Goal: Task Accomplishment & Management: Manage account settings

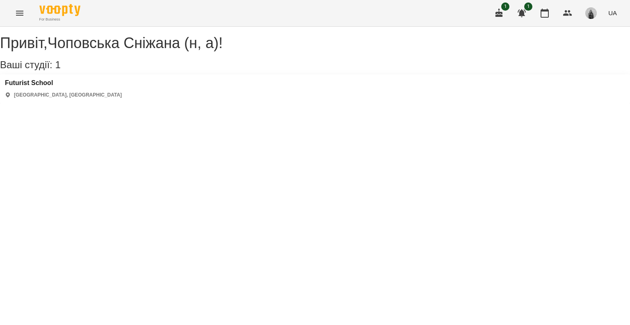
click at [22, 13] on icon "Menu" at bounding box center [19, 13] width 7 height 5
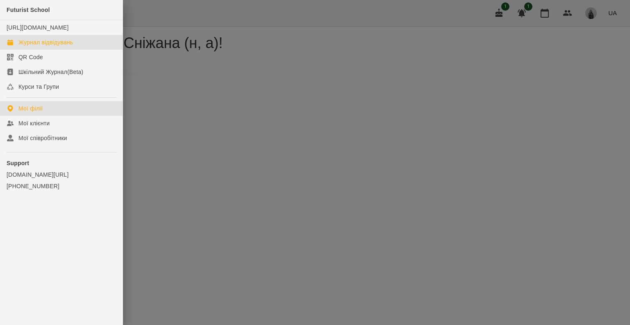
click at [31, 50] on link "Журнал відвідувань" at bounding box center [61, 42] width 123 height 15
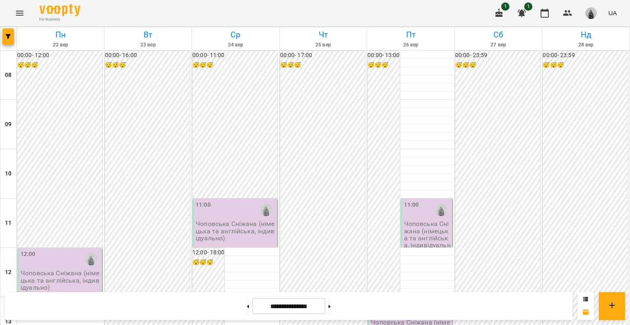
scroll to position [369, 0]
click at [247, 309] on button at bounding box center [248, 306] width 2 height 18
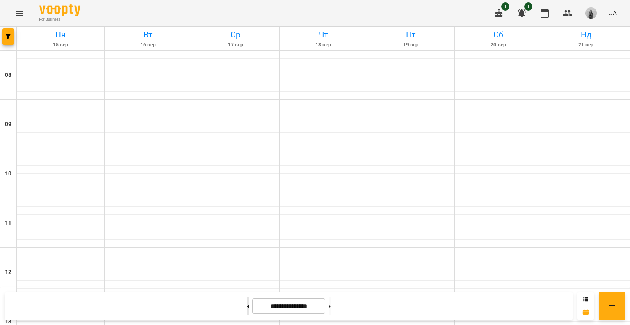
type input "**********"
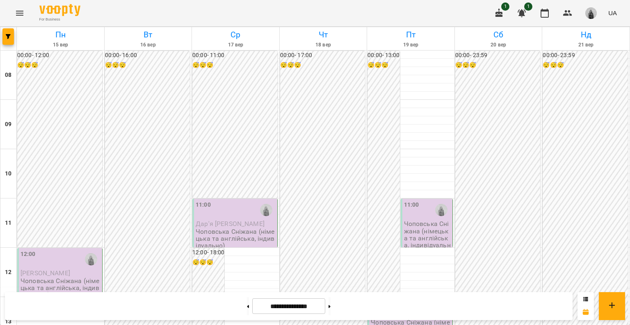
scroll to position [419, 0]
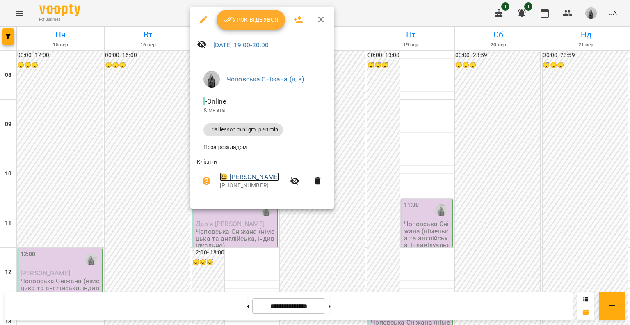
click at [239, 177] on link "😀 [PERSON_NAME]" at bounding box center [250, 177] width 60 height 10
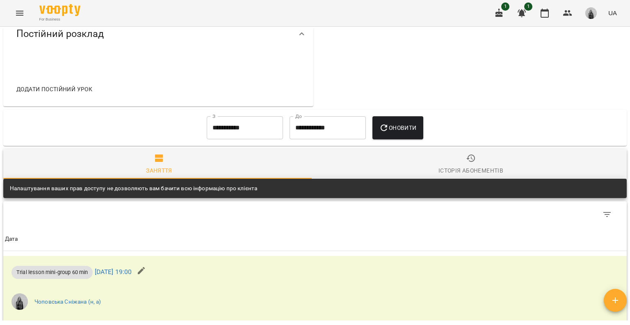
scroll to position [484, 0]
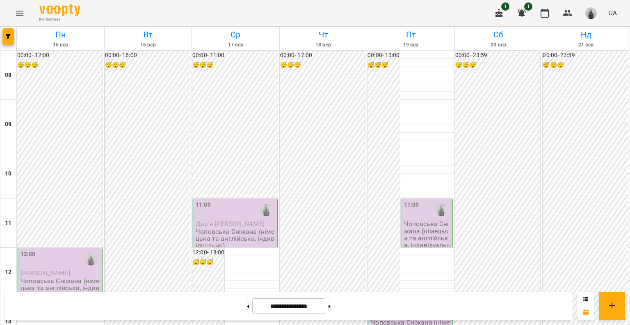
scroll to position [451, 0]
